Goal: Browse casually

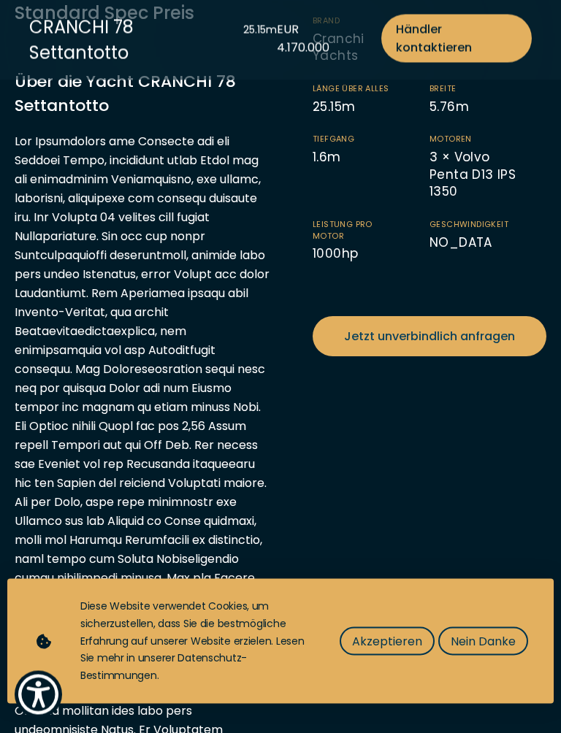
scroll to position [537, 0]
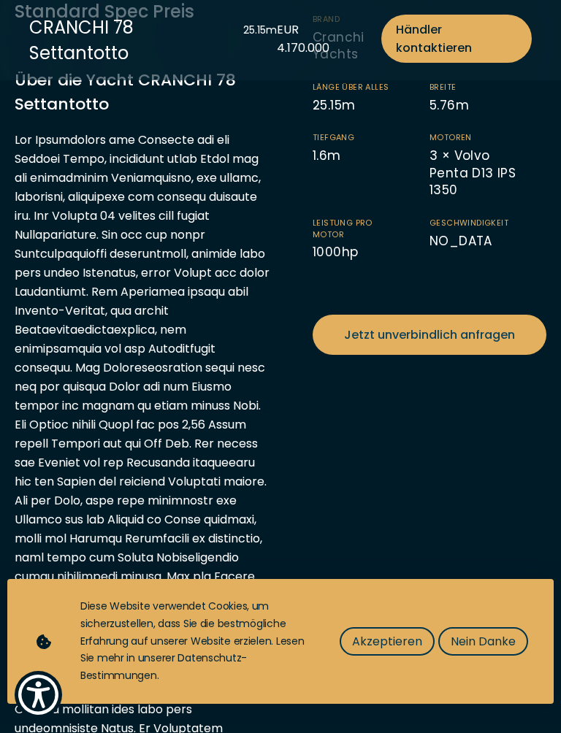
click at [493, 615] on button "Nein Danke" at bounding box center [483, 641] width 90 height 28
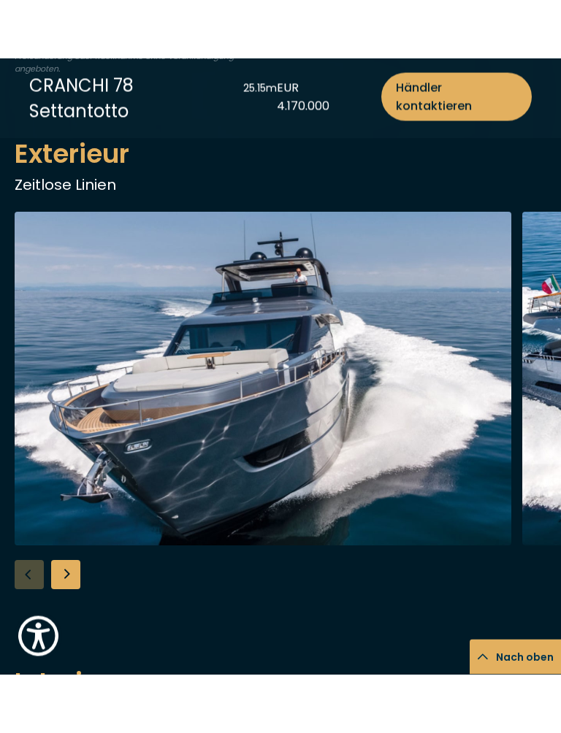
scroll to position [1692, 0]
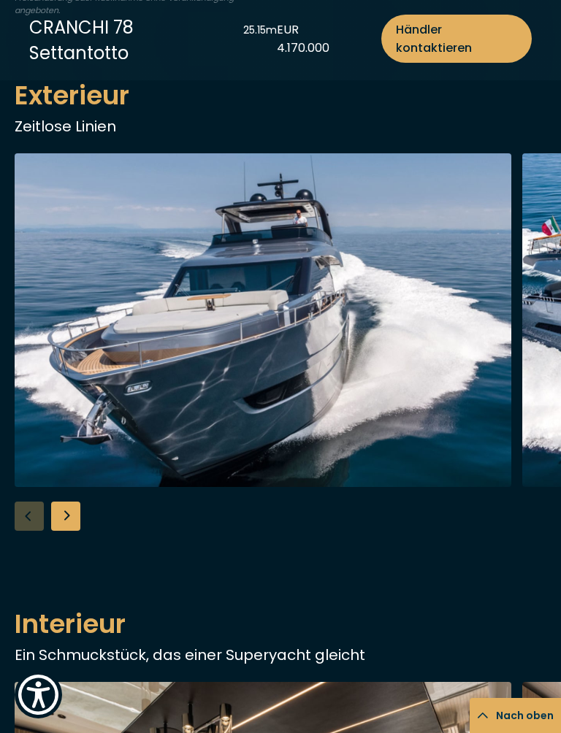
click at [220, 361] on img "button" at bounding box center [263, 320] width 496 height 334
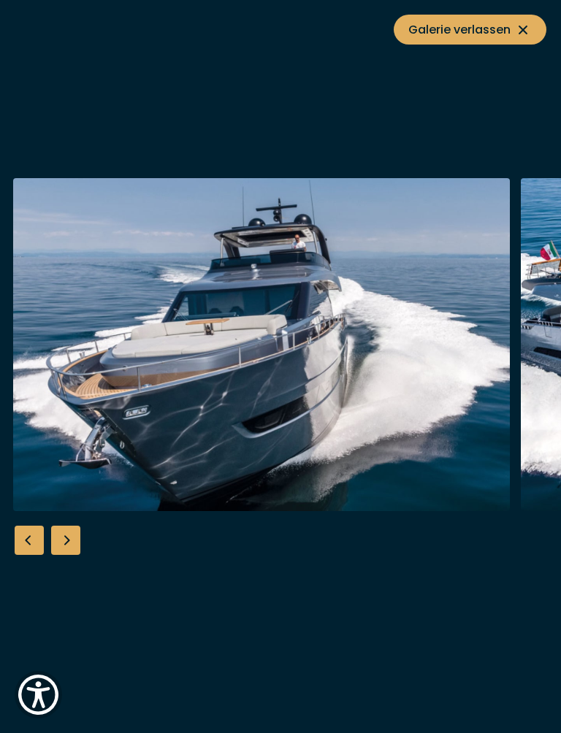
click at [282, 355] on img "button" at bounding box center [261, 345] width 496 height 334
click at [74, 536] on div "Next slide" at bounding box center [65, 540] width 29 height 29
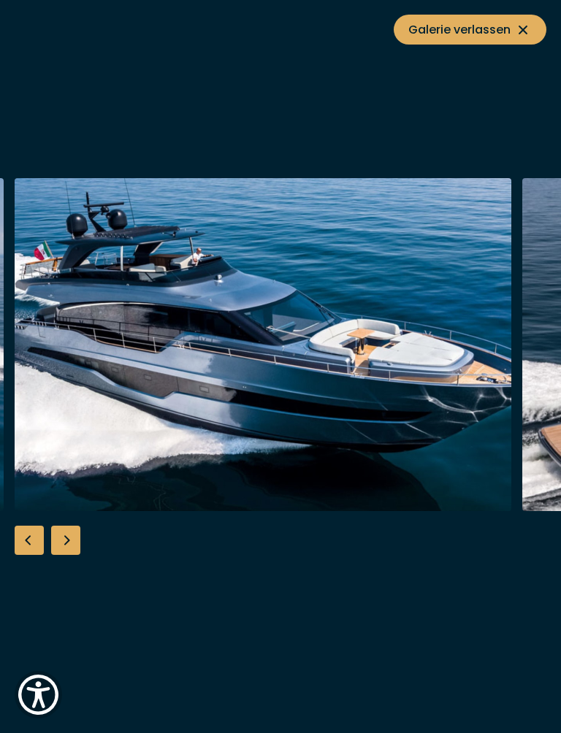
click at [74, 544] on div "Next slide" at bounding box center [65, 540] width 29 height 29
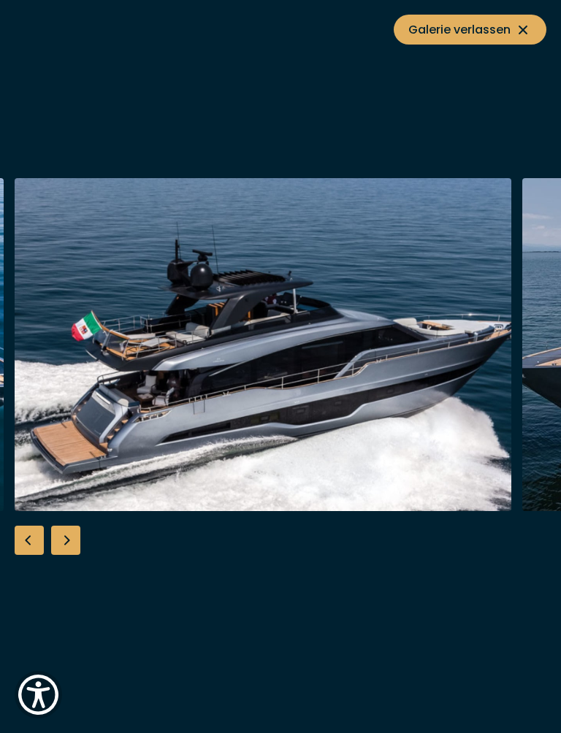
click at [70, 535] on div "Next slide" at bounding box center [65, 540] width 29 height 29
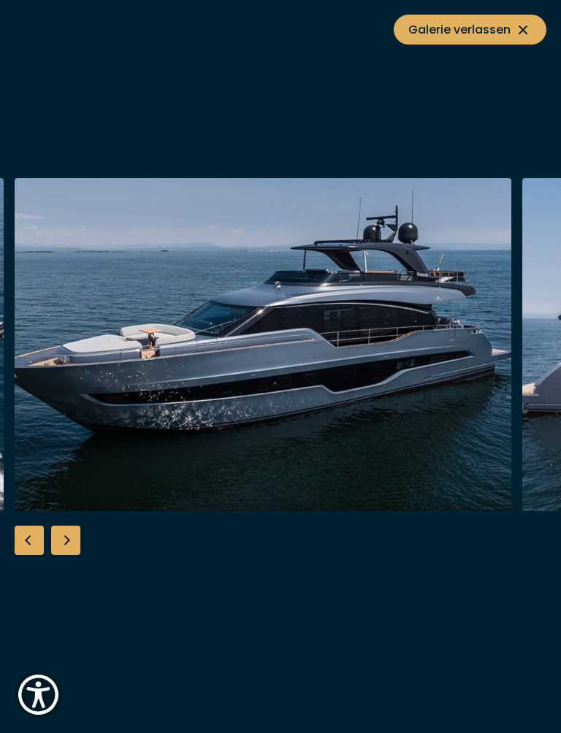
click at [78, 526] on div "Next slide" at bounding box center [65, 540] width 29 height 29
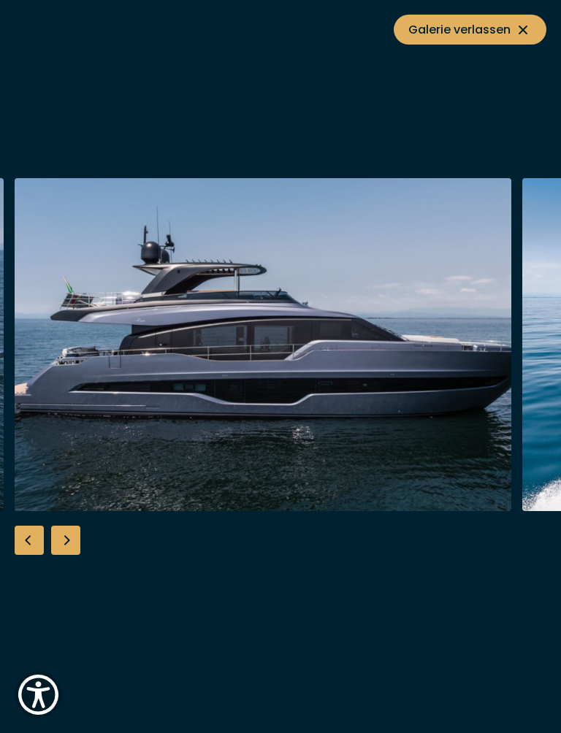
click at [73, 537] on div "Next slide" at bounding box center [65, 540] width 29 height 29
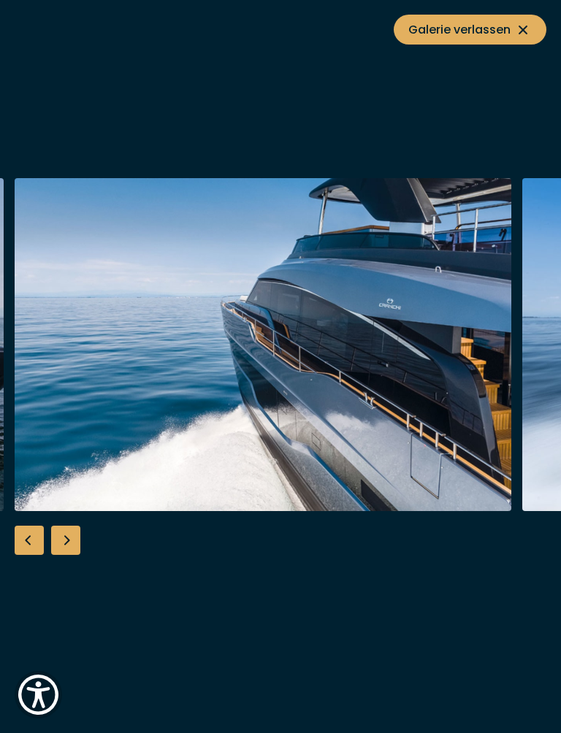
click at [72, 531] on div "Next slide" at bounding box center [65, 540] width 29 height 29
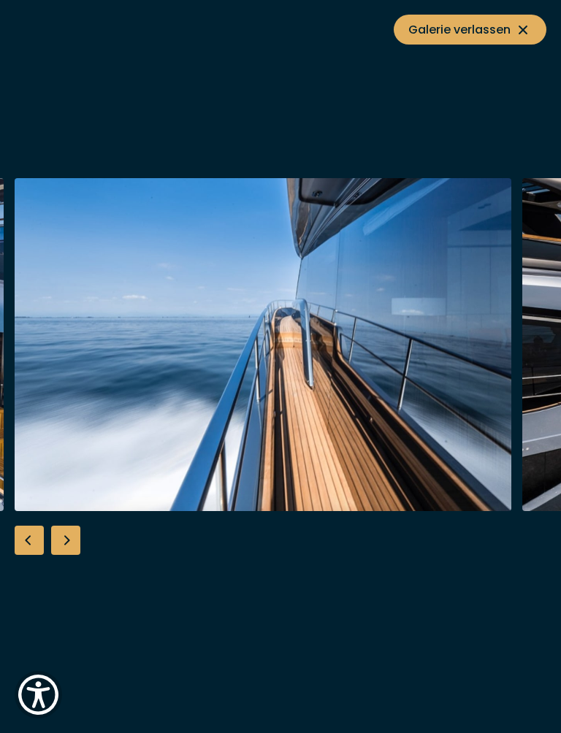
click at [71, 535] on div "Next slide" at bounding box center [65, 540] width 29 height 29
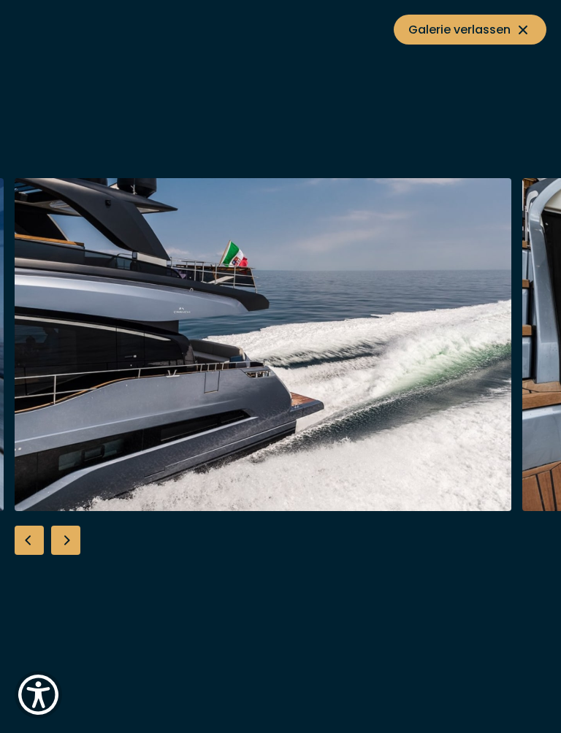
click at [74, 534] on div "Next slide" at bounding box center [65, 540] width 29 height 29
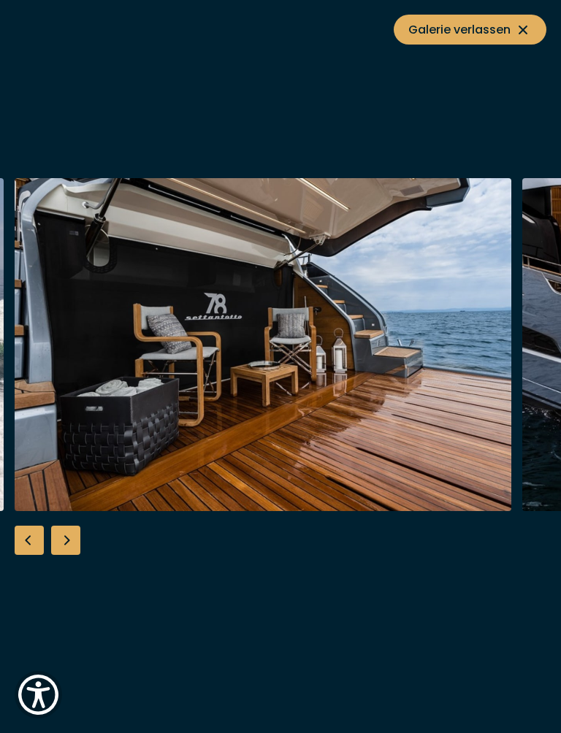
click at [77, 535] on div "Next slide" at bounding box center [65, 540] width 29 height 29
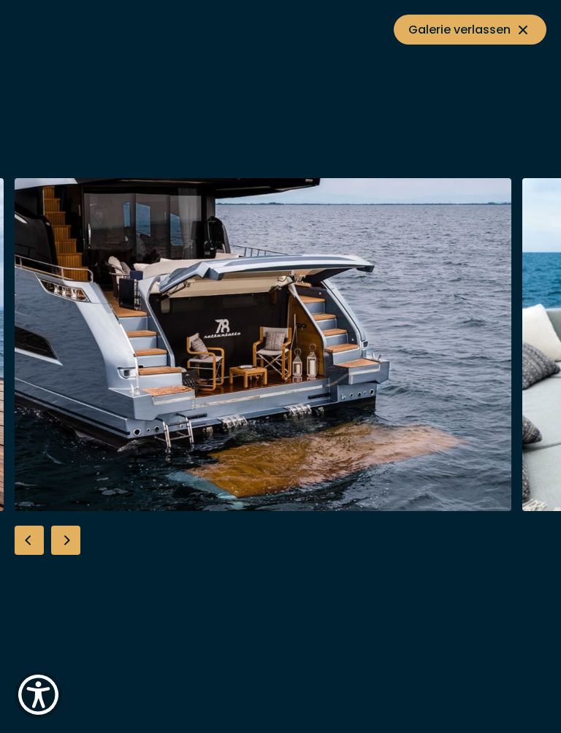
click at [75, 540] on div "Next slide" at bounding box center [65, 540] width 29 height 29
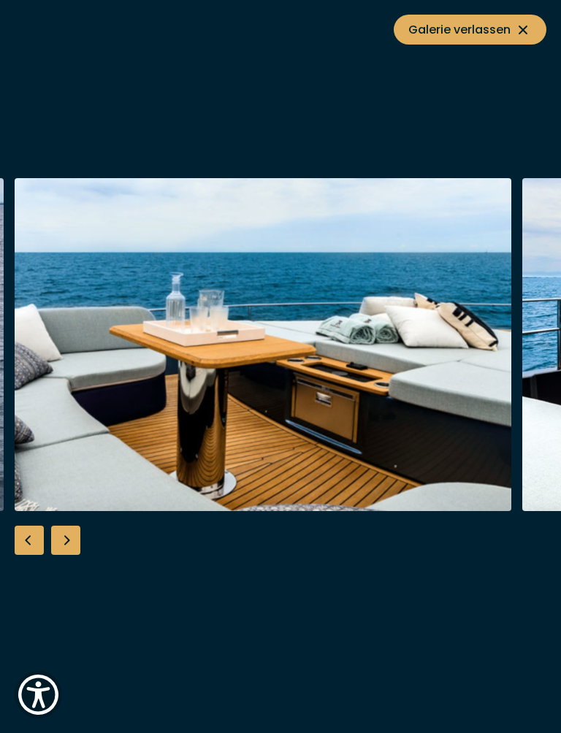
click at [76, 541] on div "Next slide" at bounding box center [65, 540] width 29 height 29
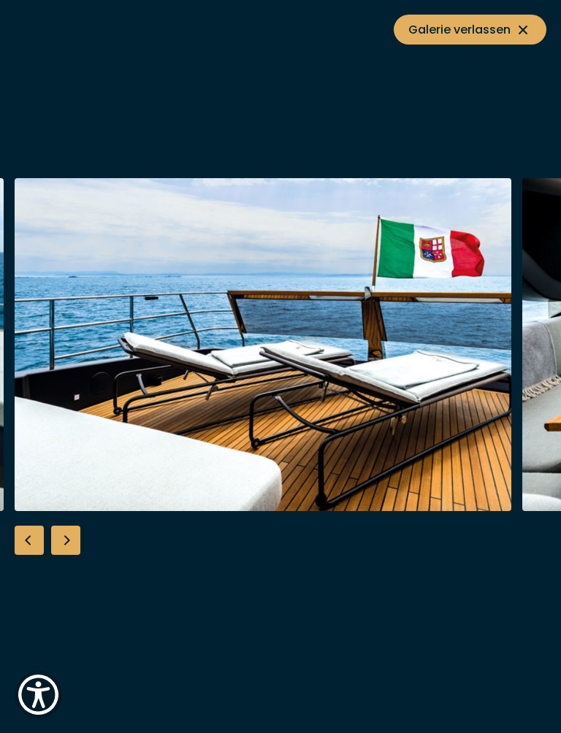
click at [77, 537] on div "Next slide" at bounding box center [65, 540] width 29 height 29
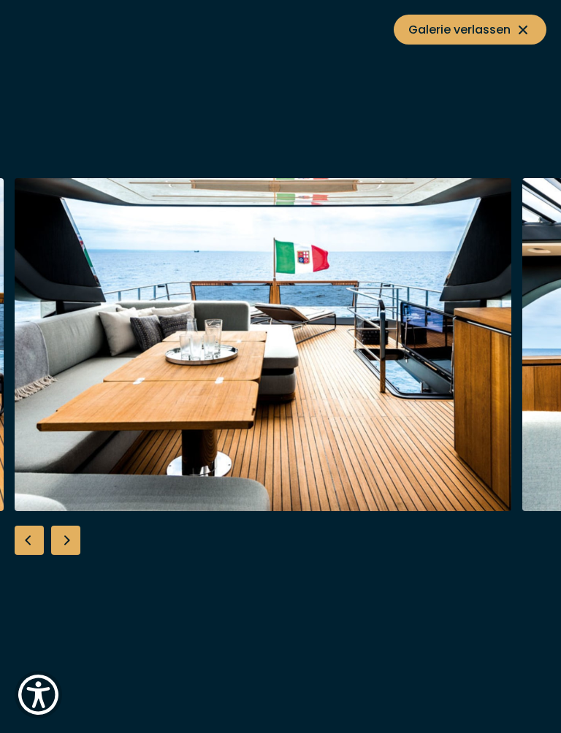
click at [77, 538] on div "Next slide" at bounding box center [65, 540] width 29 height 29
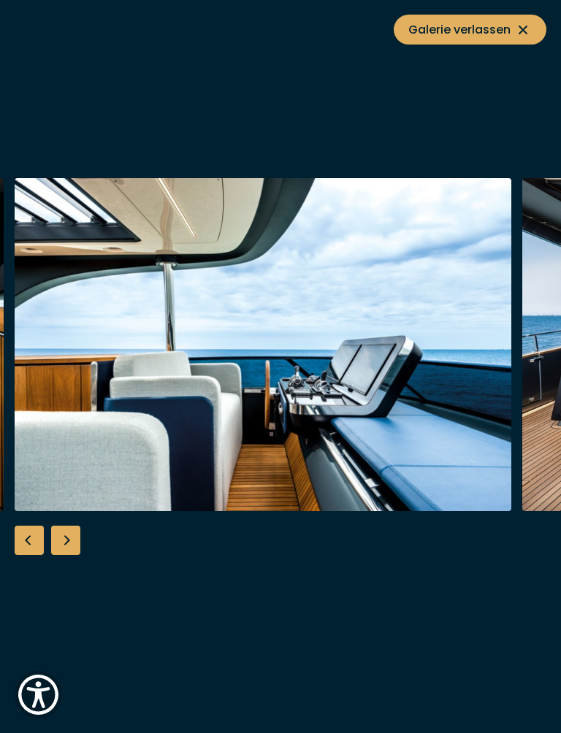
click at [77, 535] on div "Next slide" at bounding box center [65, 540] width 29 height 29
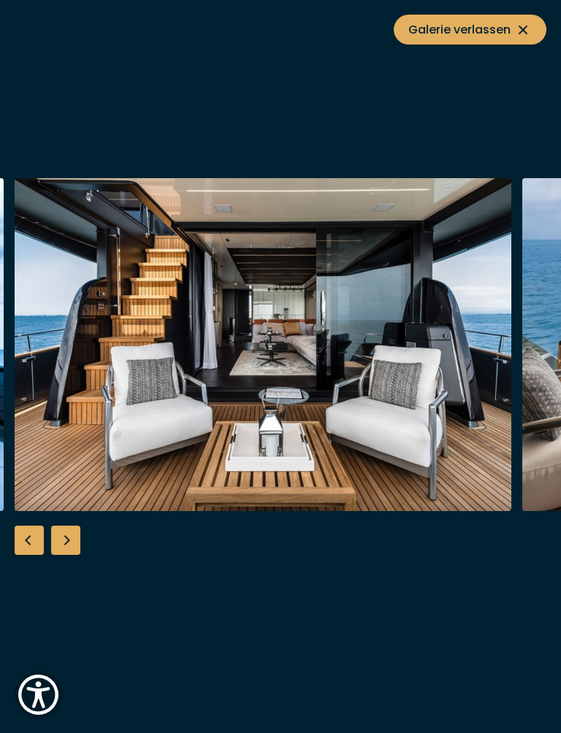
click at [72, 534] on div "Next slide" at bounding box center [65, 540] width 29 height 29
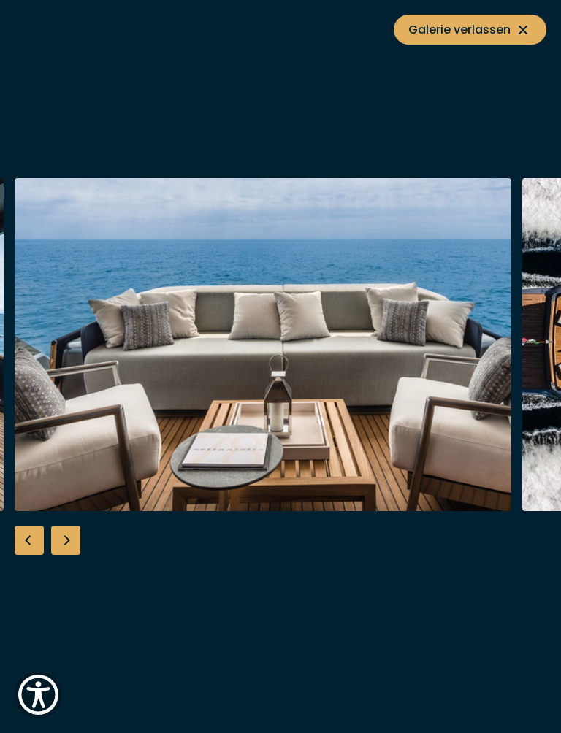
click at [69, 530] on div "Next slide" at bounding box center [65, 540] width 29 height 29
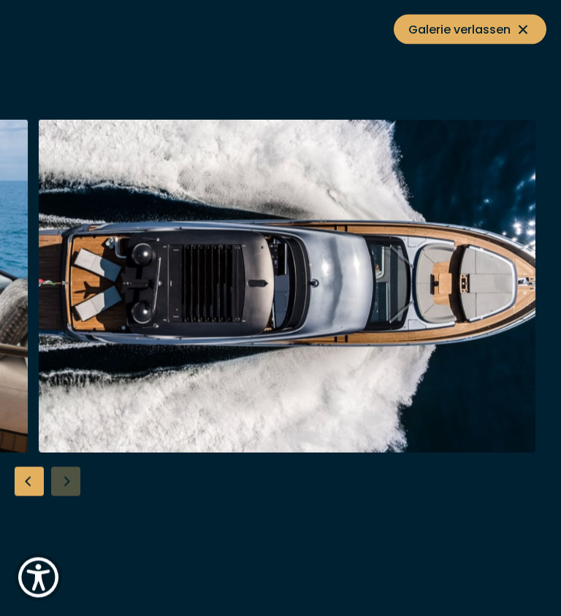
scroll to position [473, 0]
